Goal: Information Seeking & Learning: Compare options

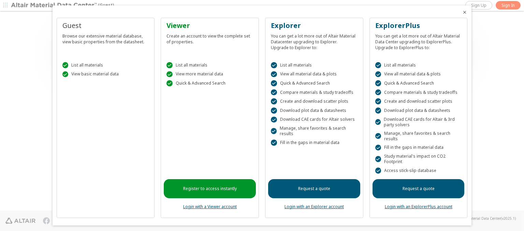
click at [462, 12] on icon "Close" at bounding box center [464, 12] width 5 height 5
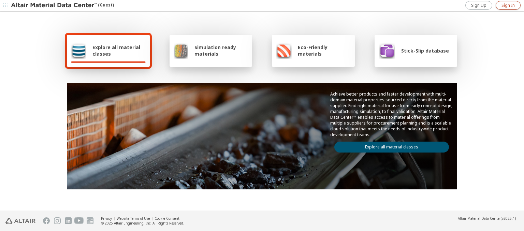
click at [508, 5] on span "Sign In" at bounding box center [507, 5] width 13 height 5
click at [54, 5] on img at bounding box center [54, 5] width 87 height 7
click at [116, 50] on span "Explore all material classes" at bounding box center [118, 50] width 53 height 13
click at [389, 145] on link "Explore all material classes" at bounding box center [391, 147] width 115 height 11
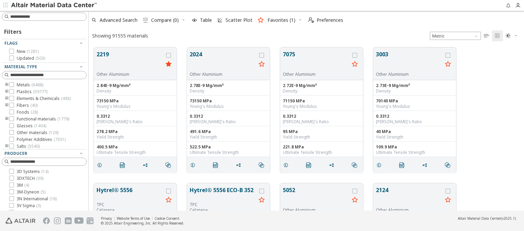
scroll to position [163, 430]
click at [169, 55] on icon "grid" at bounding box center [168, 55] width 5 height 5
click at [262, 55] on icon "grid" at bounding box center [261, 55] width 5 height 5
click at [165, 20] on span "Compare (2)" at bounding box center [165, 20] width 28 height 5
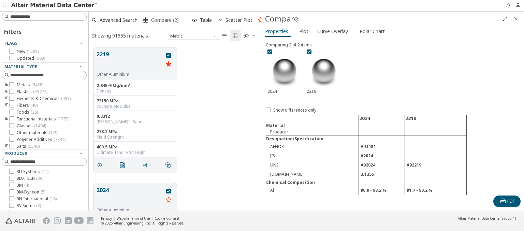
scroll to position [163, 168]
click at [332, 31] on span "Curve Overlay" at bounding box center [332, 31] width 31 height 11
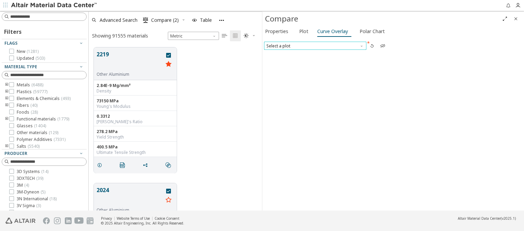
click at [315, 45] on span "Select a plot" at bounding box center [315, 46] width 102 height 8
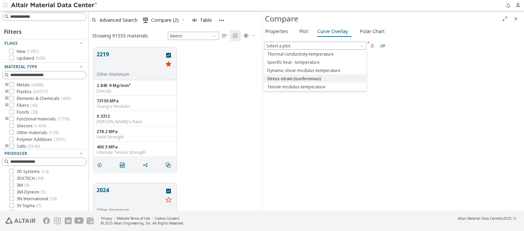
click at [315, 78] on span "Stress-strain (isochronous)" at bounding box center [294, 78] width 54 height 5
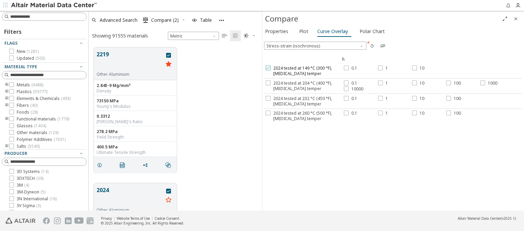
click at [303, 71] on span "2024 tested at 149 °C (300 °F), T3 temper" at bounding box center [307, 70] width 69 height 11
click at [348, 68] on label "0.1" at bounding box center [350, 67] width 13 height 5
click at [381, 68] on div at bounding box center [380, 67] width 5 height 5
click at [416, 68] on label "10" at bounding box center [418, 67] width 12 height 5
click at [303, 85] on span "2024 tested at 204 °C (400 °F), T3 temper" at bounding box center [307, 85] width 69 height 11
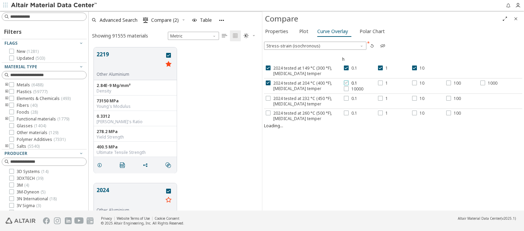
click at [348, 83] on label "0.1" at bounding box center [350, 82] width 13 height 5
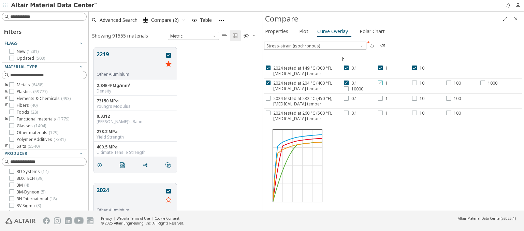
click at [381, 83] on div at bounding box center [380, 82] width 5 height 5
click at [416, 83] on label "10" at bounding box center [418, 82] width 12 height 5
click at [451, 83] on label "100" at bounding box center [453, 82] width 15 height 5
click at [488, 83] on span "1000" at bounding box center [493, 82] width 10 height 5
